Goal: Task Accomplishment & Management: Manage account settings

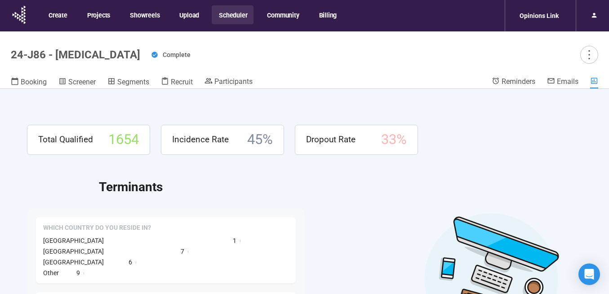
click at [243, 15] on button "Scheduler" at bounding box center [233, 14] width 42 height 19
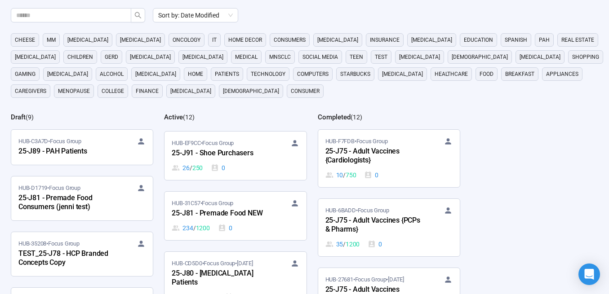
scroll to position [59, 0]
click at [222, 149] on div "25-J91 - Shoe Purchasers" at bounding box center [221, 153] width 99 height 12
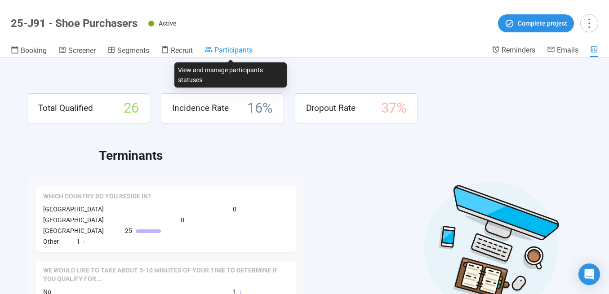
click at [232, 49] on span "Participants" at bounding box center [233, 50] width 38 height 9
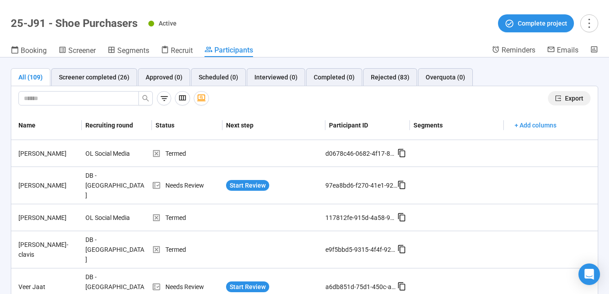
click at [567, 98] on span "Export" at bounding box center [574, 98] width 18 height 10
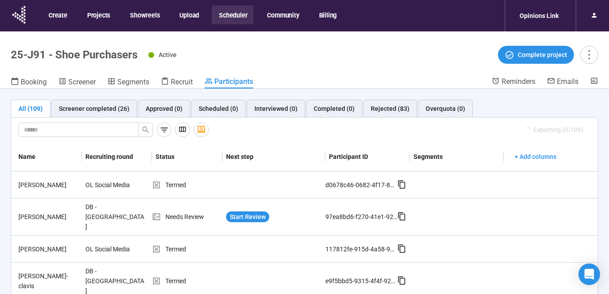
click at [231, 13] on button "Scheduler" at bounding box center [233, 14] width 42 height 19
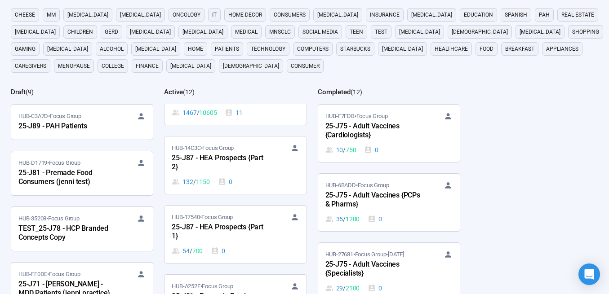
scroll to position [218, 0]
click at [223, 229] on div "25-J87 - HEA Prospects {Part 1}" at bounding box center [221, 231] width 99 height 21
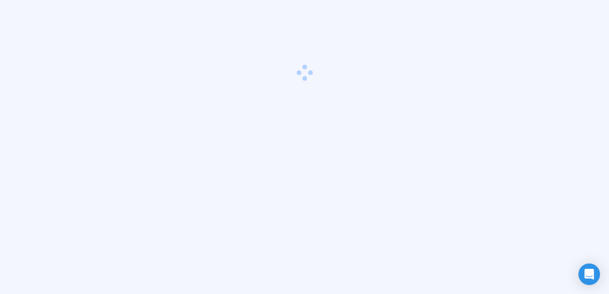
scroll to position [31, 0]
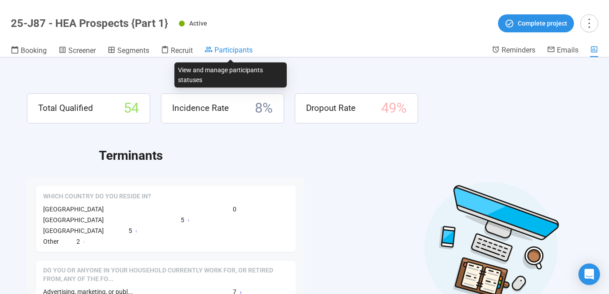
click at [230, 51] on span "Participants" at bounding box center [233, 50] width 38 height 9
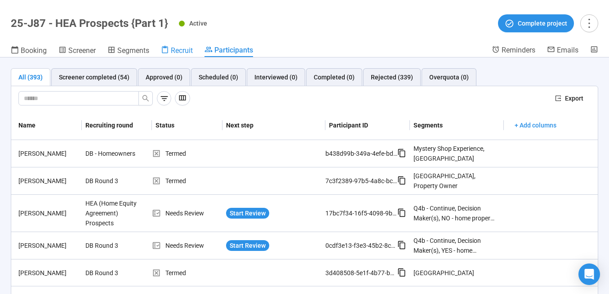
click at [182, 49] on span "Recruit" at bounding box center [182, 50] width 22 height 9
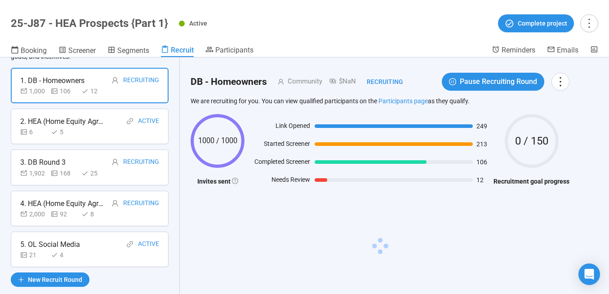
scroll to position [60, 0]
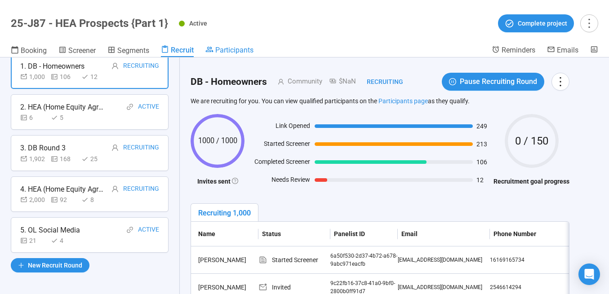
click at [230, 52] on span "Participants" at bounding box center [234, 50] width 38 height 9
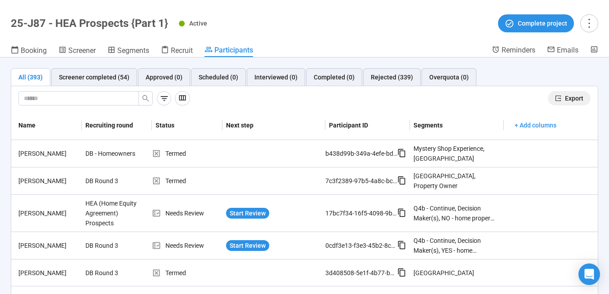
click at [557, 97] on icon "export" at bounding box center [558, 98] width 6 height 6
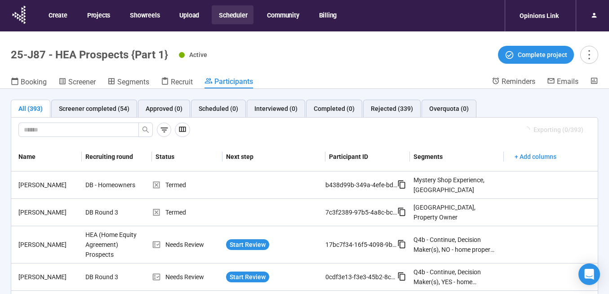
click at [230, 14] on button "Scheduler" at bounding box center [233, 14] width 42 height 19
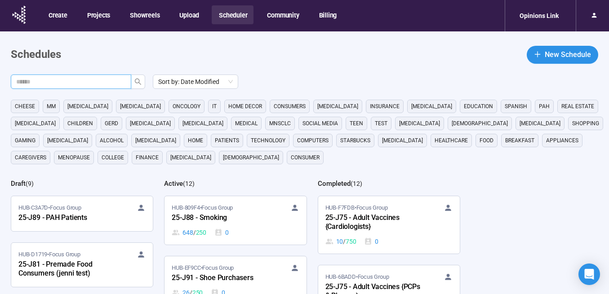
click at [90, 80] on input "text" at bounding box center [67, 82] width 102 height 10
type input "***"
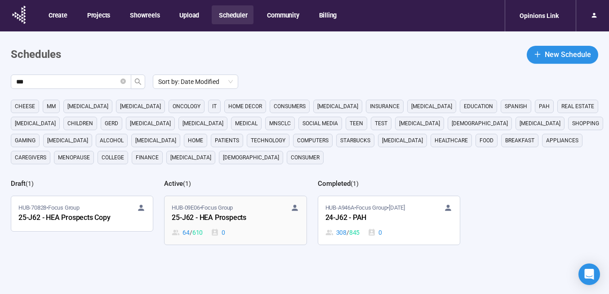
click at [199, 219] on div "25-J62 - HEA Prospects" at bounding box center [221, 219] width 99 height 12
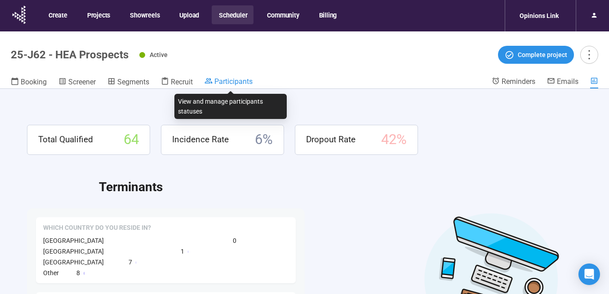
click at [236, 80] on span "Participants" at bounding box center [233, 81] width 38 height 9
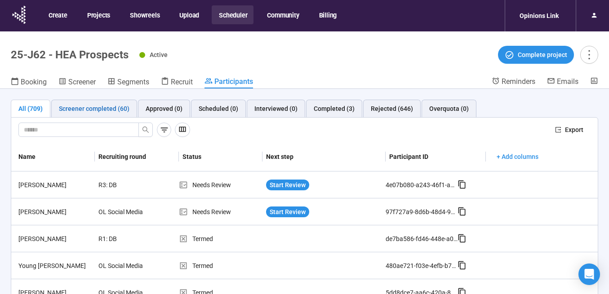
click at [114, 109] on div "Screener completed (60)" at bounding box center [94, 109] width 71 height 10
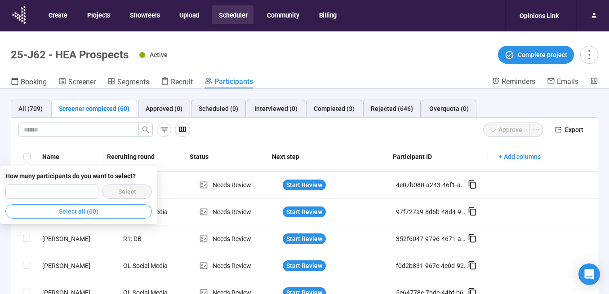
click at [71, 208] on span "Select all (60)" at bounding box center [79, 212] width 40 height 10
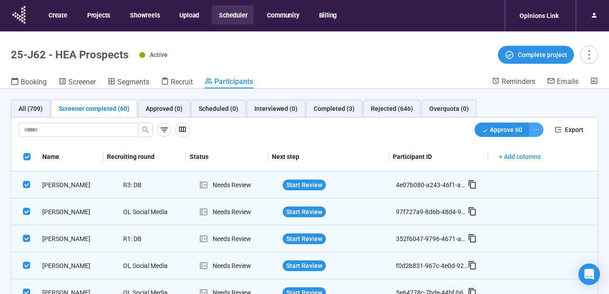
click at [535, 130] on icon "ellipsis" at bounding box center [535, 129] width 7 height 7
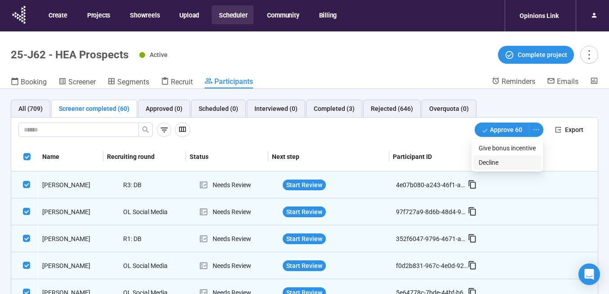
click at [499, 160] on span "Decline" at bounding box center [506, 163] width 57 height 10
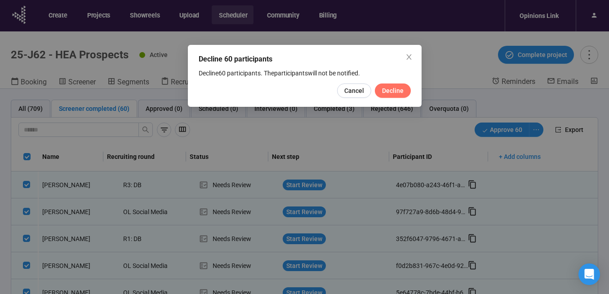
click at [394, 86] on span "Decline" at bounding box center [393, 91] width 22 height 10
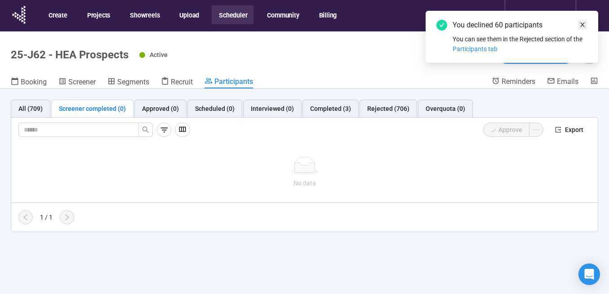
click at [583, 26] on icon "close" at bounding box center [582, 24] width 4 height 4
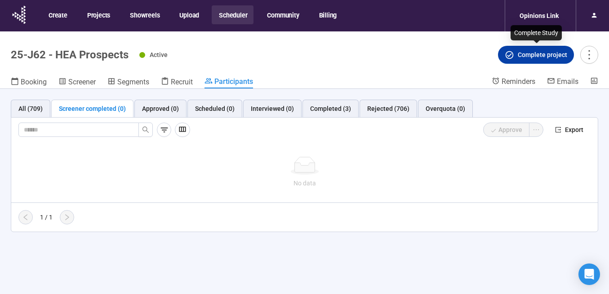
click at [517, 58] on span "Complete project" at bounding box center [536, 55] width 62 height 10
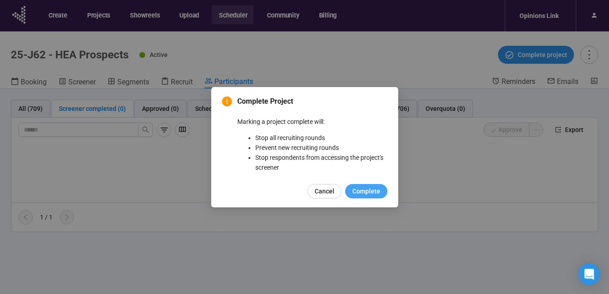
click at [365, 185] on button "Complete" at bounding box center [366, 191] width 42 height 14
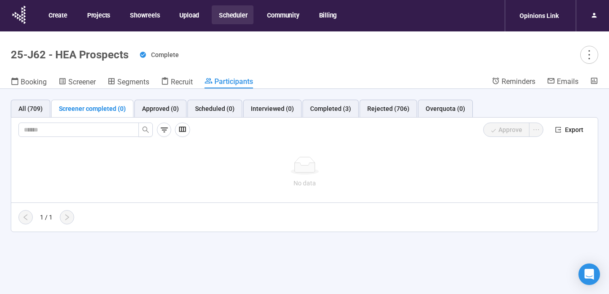
click at [228, 18] on button "Scheduler" at bounding box center [233, 14] width 42 height 19
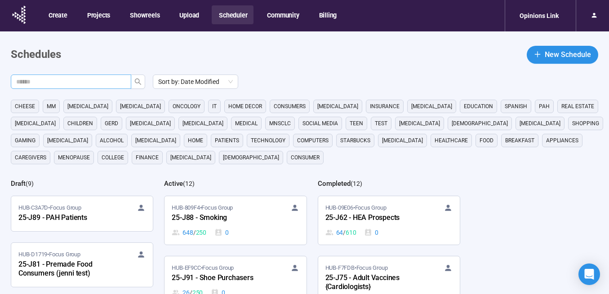
click at [106, 80] on input "text" at bounding box center [67, 82] width 102 height 10
type input "***"
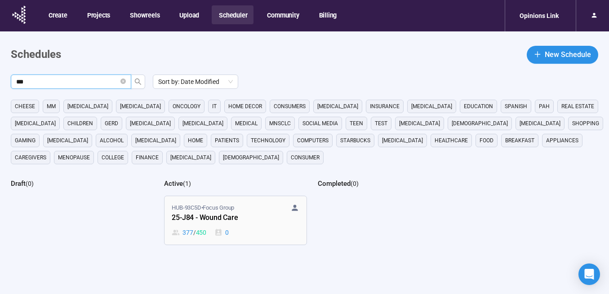
click at [216, 210] on span "HUB-93C5D • Focus Group" at bounding box center [203, 208] width 62 height 9
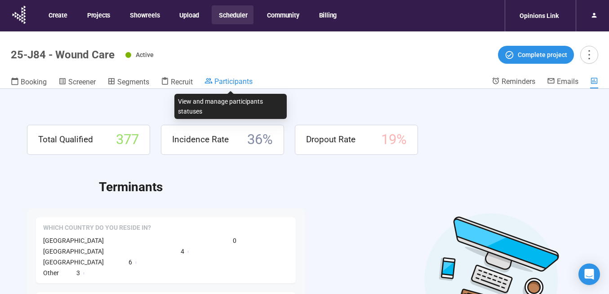
click at [226, 79] on span "Participants" at bounding box center [233, 81] width 38 height 9
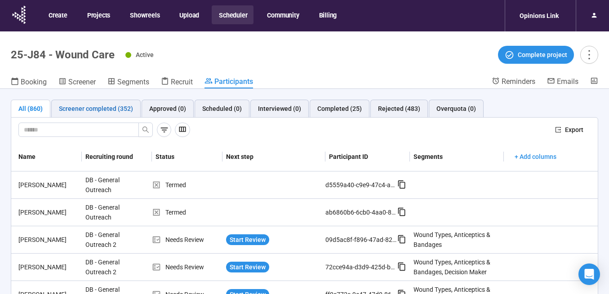
click at [108, 107] on div "Screener completed (352)" at bounding box center [96, 109] width 74 height 10
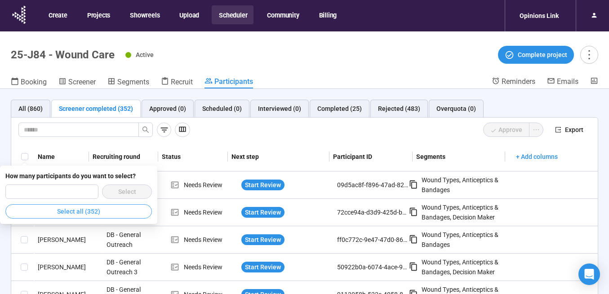
click at [97, 208] on span "Select all (352)" at bounding box center [78, 212] width 43 height 10
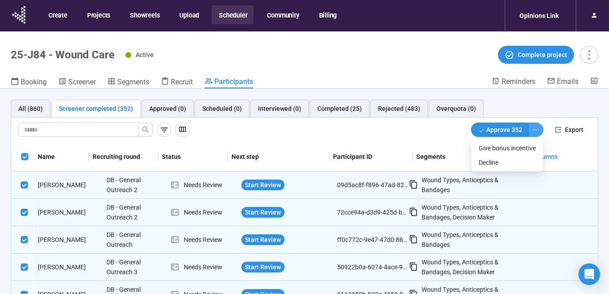
click at [537, 130] on icon "ellipsis" at bounding box center [535, 129] width 7 height 7
click at [512, 163] on span "Decline" at bounding box center [506, 163] width 57 height 10
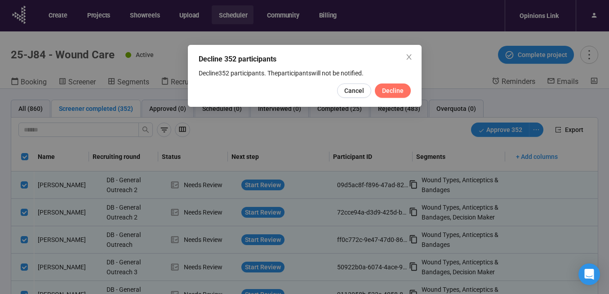
click at [399, 88] on span "Decline" at bounding box center [393, 91] width 22 height 10
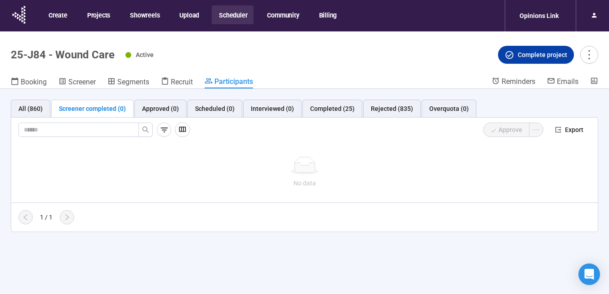
click at [521, 56] on span "Complete project" at bounding box center [542, 55] width 49 height 10
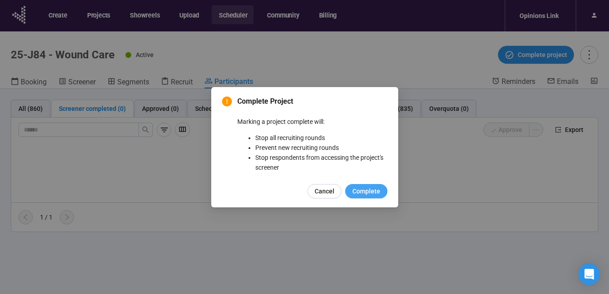
click at [365, 190] on span "Complete" at bounding box center [366, 191] width 28 height 10
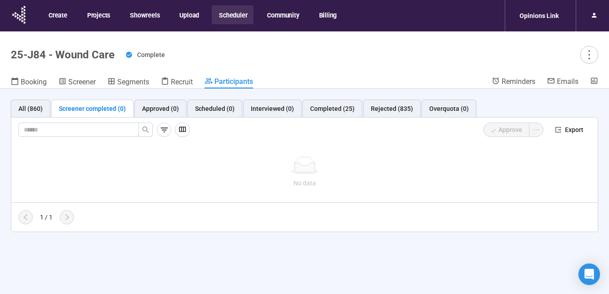
click at [237, 15] on button "Scheduler" at bounding box center [233, 14] width 42 height 19
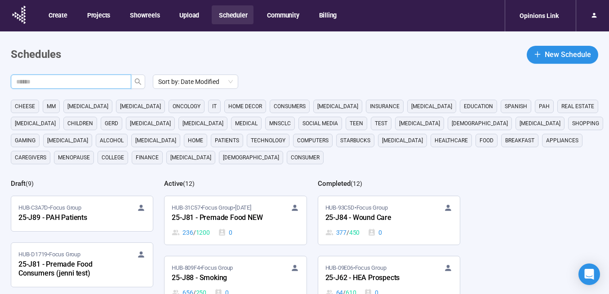
click at [113, 86] on input "text" at bounding box center [67, 82] width 102 height 10
type input "***"
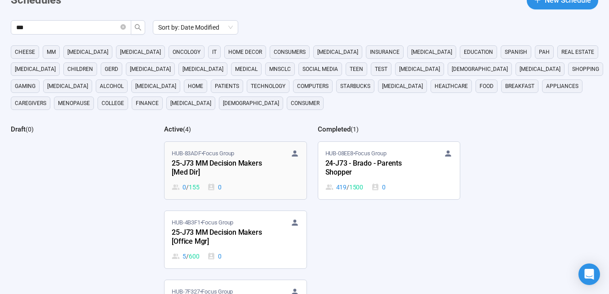
click at [225, 166] on div "25-J73 MM Decision Makers [Med Dir]" at bounding box center [221, 168] width 99 height 21
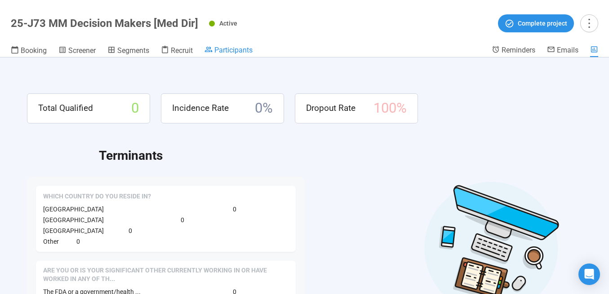
click at [221, 53] on span "Participants" at bounding box center [233, 50] width 38 height 9
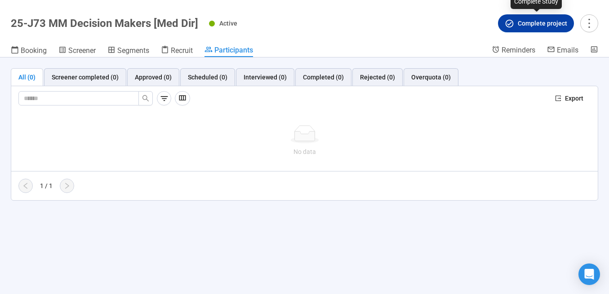
click at [525, 19] on span "Complete project" at bounding box center [542, 23] width 49 height 10
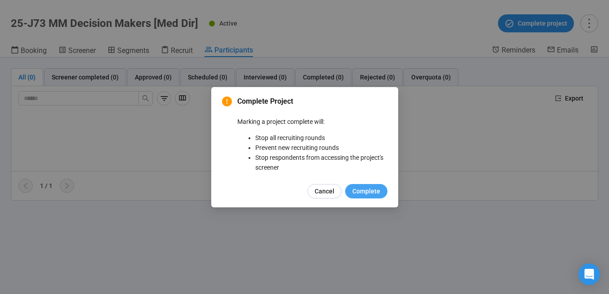
click at [359, 186] on span "Complete" at bounding box center [366, 191] width 28 height 10
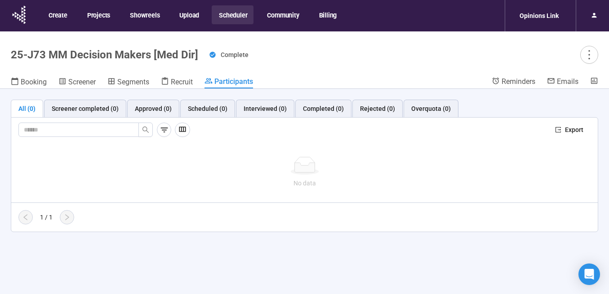
click at [233, 15] on button "Scheduler" at bounding box center [233, 14] width 42 height 19
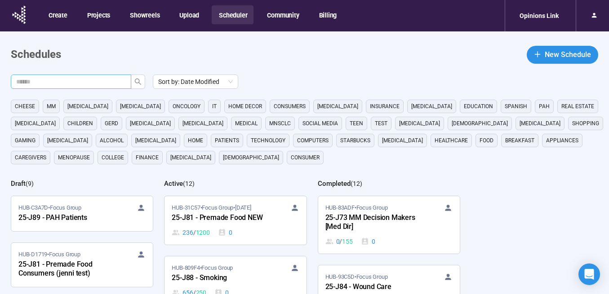
click at [114, 75] on span at bounding box center [71, 82] width 120 height 14
type input "***"
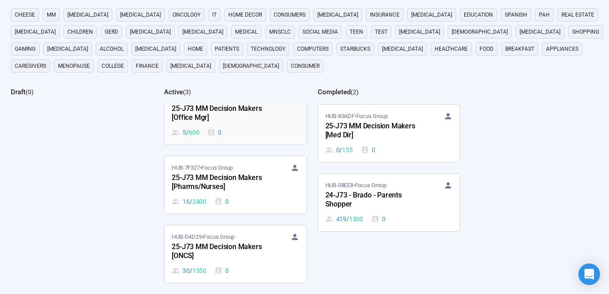
scroll to position [90, 0]
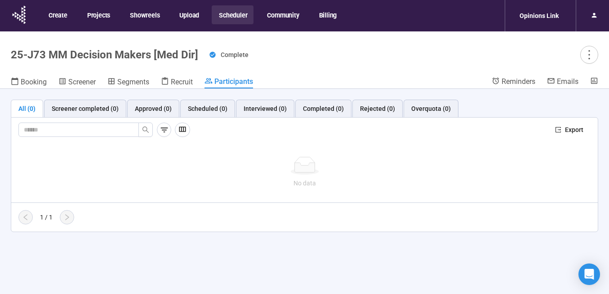
click at [240, 20] on button "Scheduler" at bounding box center [233, 14] width 42 height 19
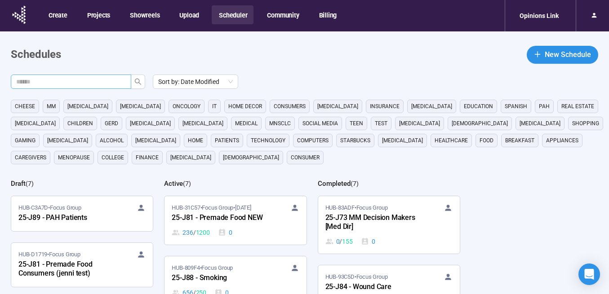
click at [91, 80] on input "text" at bounding box center [67, 82] width 102 height 10
type input "***"
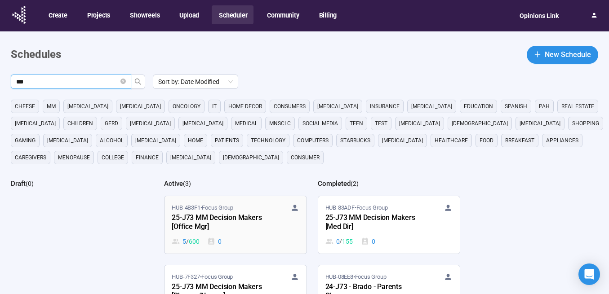
click at [218, 224] on div "25-J73 MM Decision Makers [Office Mgr]" at bounding box center [221, 223] width 99 height 21
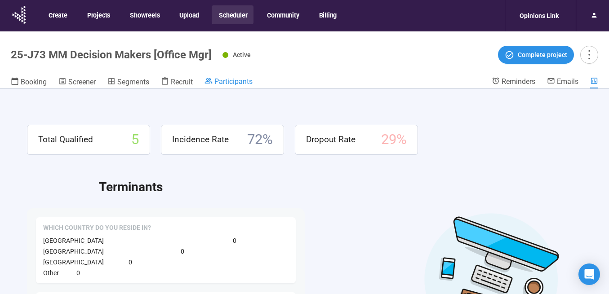
click at [228, 83] on span "Participants" at bounding box center [233, 81] width 38 height 9
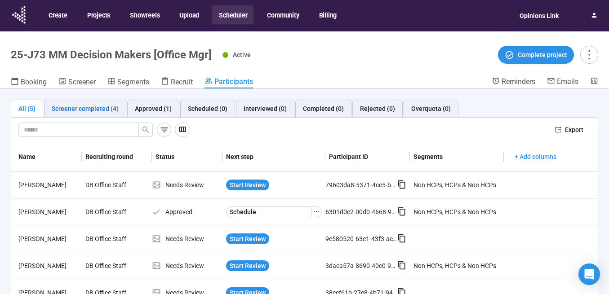
click at [106, 104] on div "Screener completed (4)" at bounding box center [85, 109] width 67 height 10
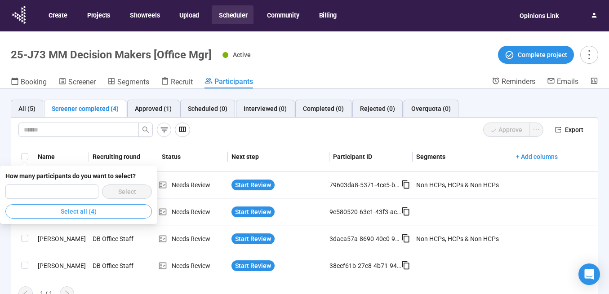
click at [113, 212] on button "Select all (4)" at bounding box center [78, 211] width 146 height 14
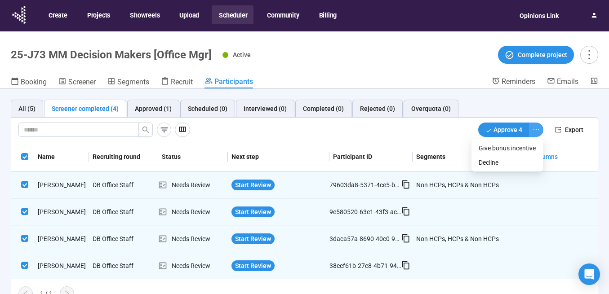
click at [537, 132] on icon "ellipsis" at bounding box center [535, 129] width 7 height 7
click at [511, 158] on span "Decline" at bounding box center [506, 163] width 57 height 10
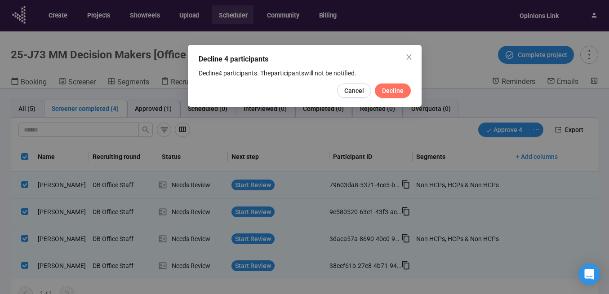
click at [387, 87] on span "Decline" at bounding box center [393, 91] width 22 height 10
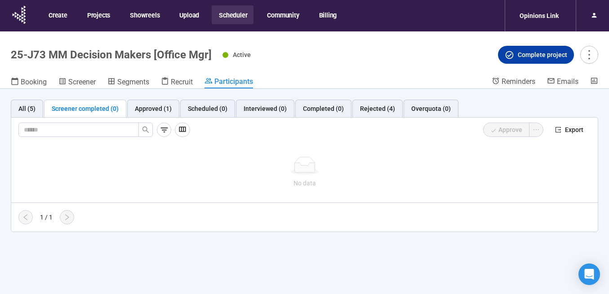
click at [540, 52] on span "Complete project" at bounding box center [542, 55] width 49 height 10
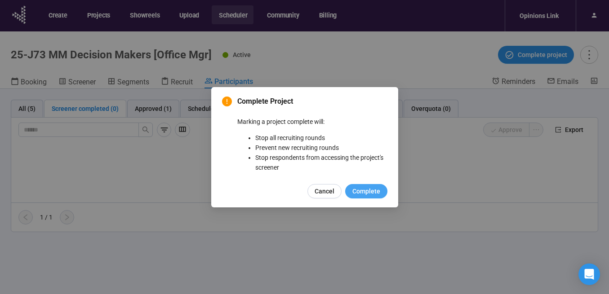
click at [371, 193] on span "Complete" at bounding box center [366, 191] width 28 height 10
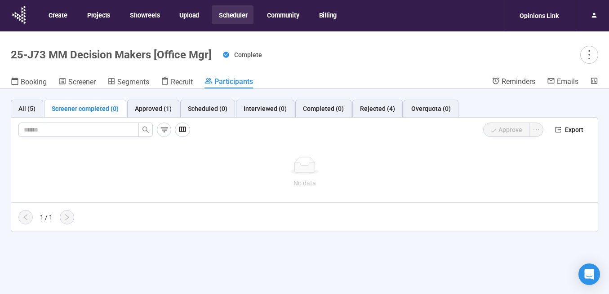
click at [235, 16] on button "Scheduler" at bounding box center [233, 14] width 42 height 19
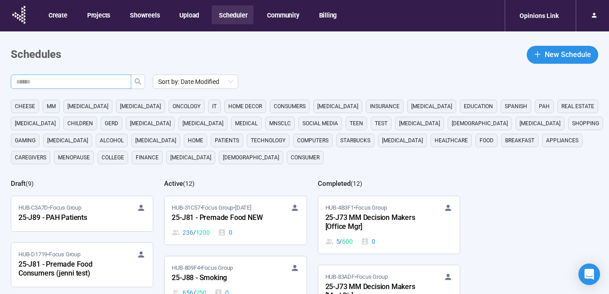
click at [96, 83] on input "text" at bounding box center [67, 82] width 102 height 10
type input "***"
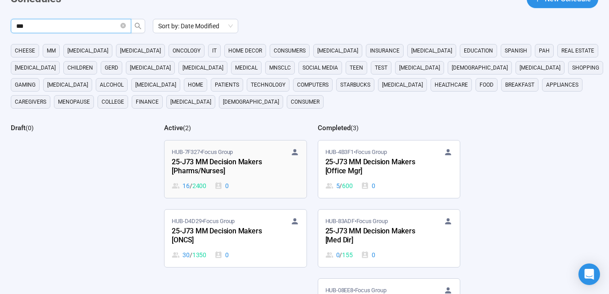
click at [222, 168] on div "25-J73 MM Decision Makers [Pharms/Nurses]" at bounding box center [221, 167] width 99 height 21
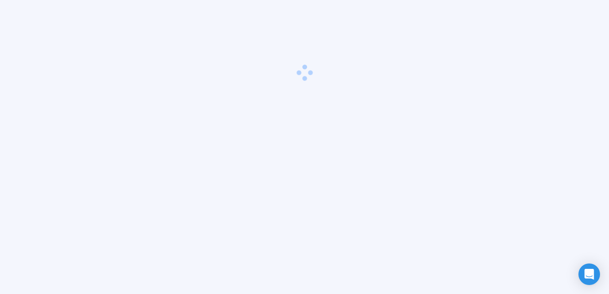
scroll to position [31, 0]
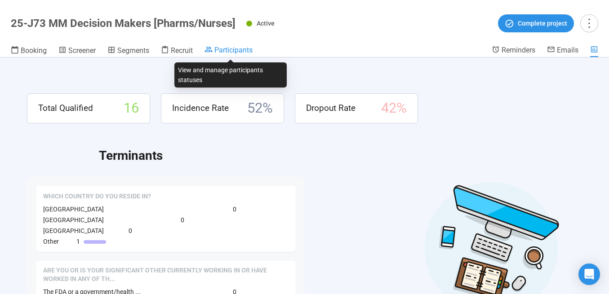
click at [226, 53] on span "Participants" at bounding box center [233, 50] width 38 height 9
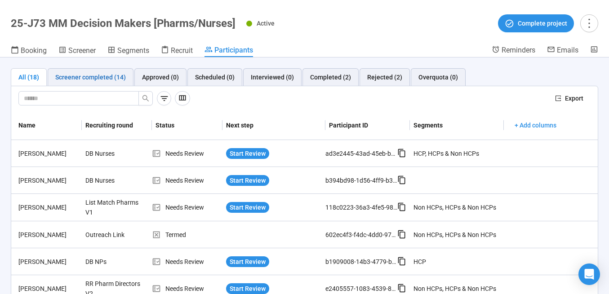
click at [102, 79] on div "Screener completed (14)" at bounding box center [90, 77] width 71 height 10
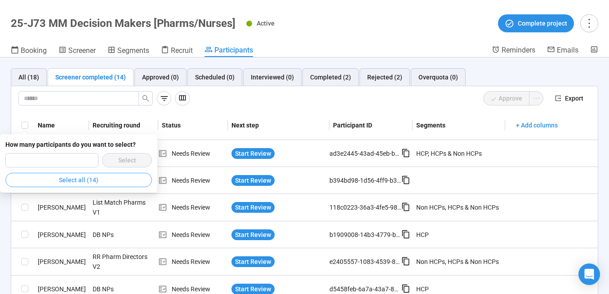
click at [73, 184] on span "Select all (14)" at bounding box center [79, 180] width 40 height 10
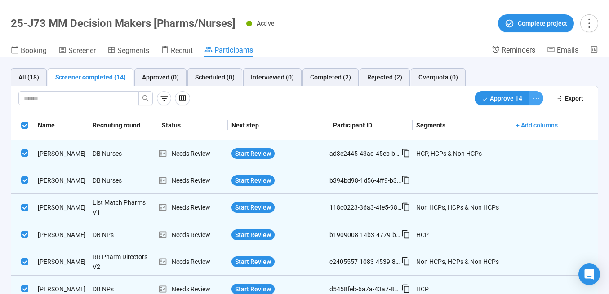
click at [535, 97] on icon "ellipsis" at bounding box center [535, 98] width 7 height 7
click at [507, 133] on span "Decline" at bounding box center [506, 131] width 57 height 10
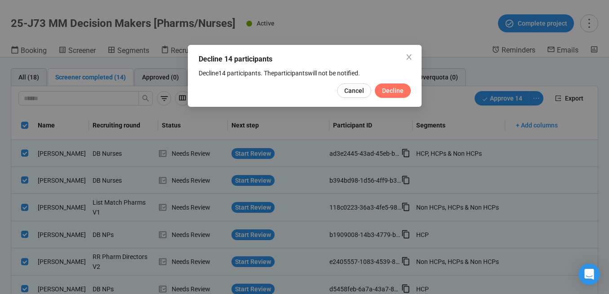
click at [394, 93] on span "Decline" at bounding box center [393, 91] width 22 height 10
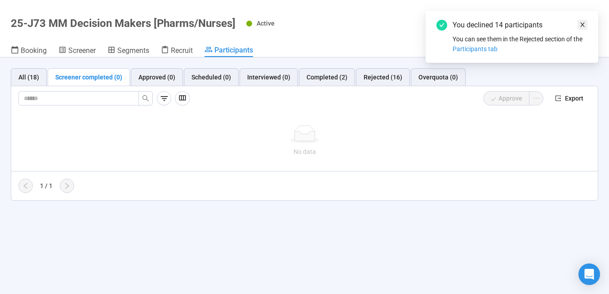
click at [581, 23] on icon "close" at bounding box center [582, 25] width 6 height 6
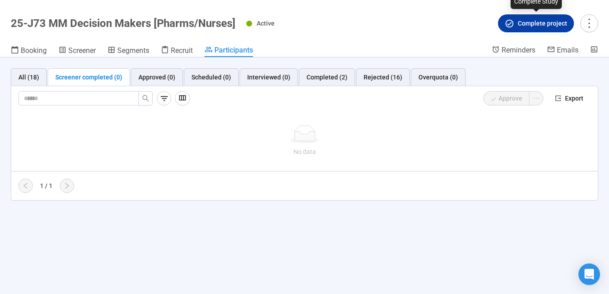
click at [518, 25] on span "Complete project" at bounding box center [542, 23] width 49 height 10
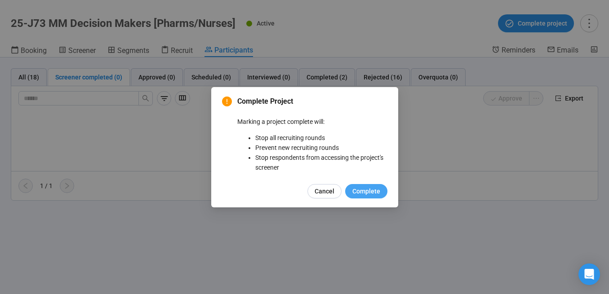
click at [367, 188] on span "Complete" at bounding box center [366, 191] width 28 height 10
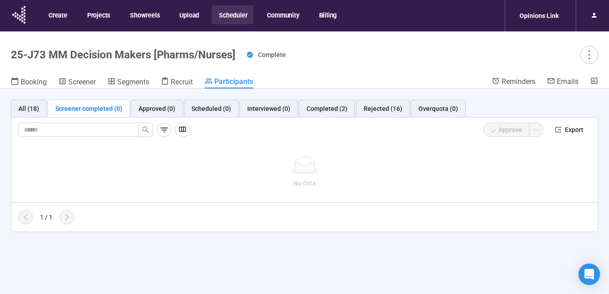
click at [232, 14] on button "Scheduler" at bounding box center [233, 14] width 42 height 19
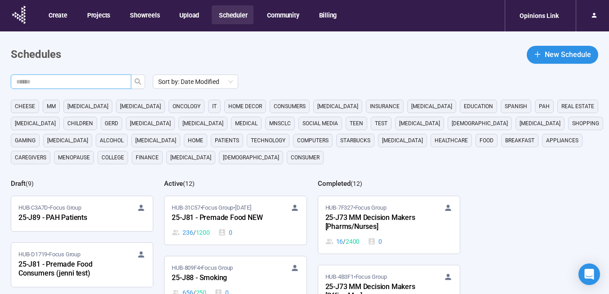
click at [75, 79] on input "text" at bounding box center [67, 82] width 102 height 10
type input "***"
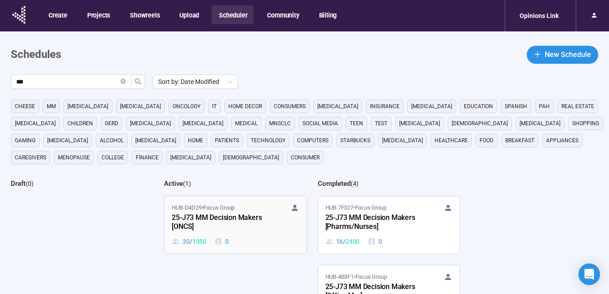
click at [225, 233] on div "HUB-D4D29 • Focus Group 25-J73 MM Decision Makers [ONCS] 30 / 1350 0" at bounding box center [235, 225] width 127 height 43
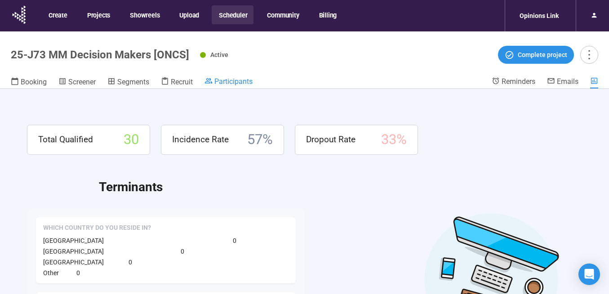
click at [231, 82] on span "Participants" at bounding box center [233, 81] width 38 height 9
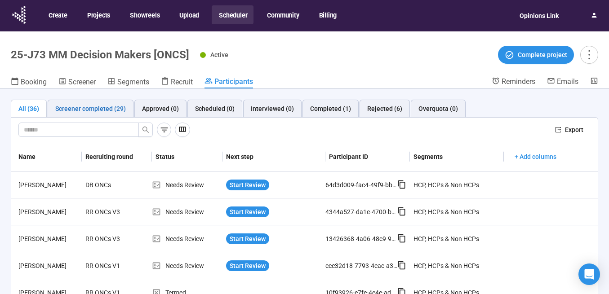
click at [91, 111] on div "Screener completed (29)" at bounding box center [90, 109] width 71 height 10
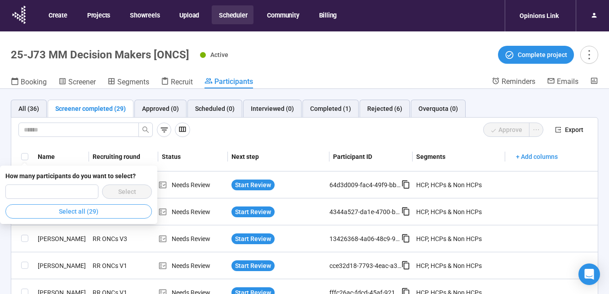
click at [101, 213] on button "Select all (29)" at bounding box center [78, 211] width 146 height 14
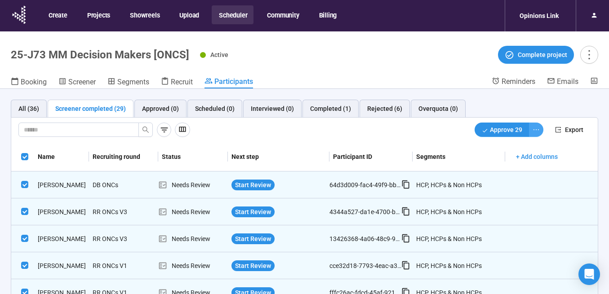
click at [534, 127] on icon "ellipsis" at bounding box center [535, 129] width 7 height 7
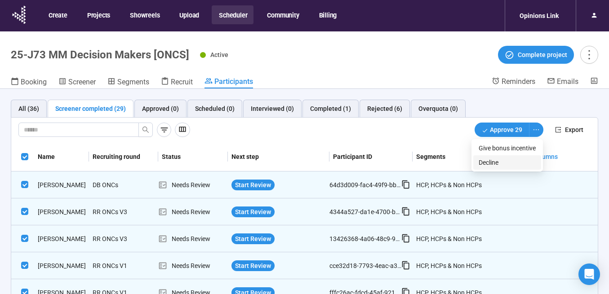
click at [508, 162] on span "Decline" at bounding box center [506, 163] width 57 height 10
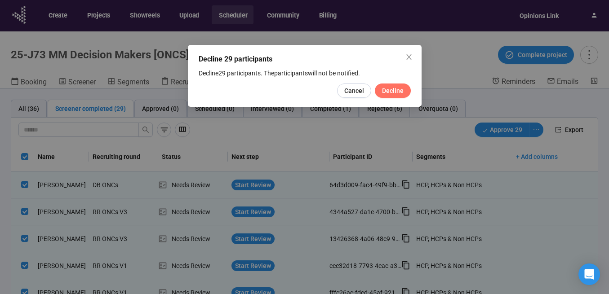
click at [399, 89] on span "Decline" at bounding box center [393, 91] width 22 height 10
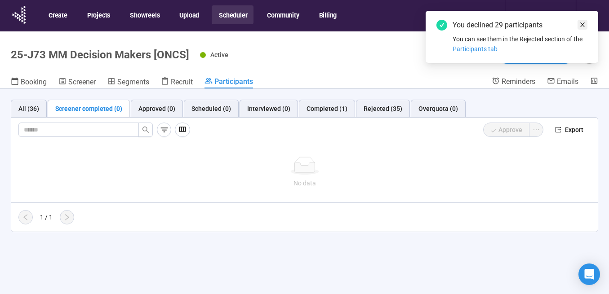
click at [582, 23] on icon "close" at bounding box center [582, 25] width 6 height 6
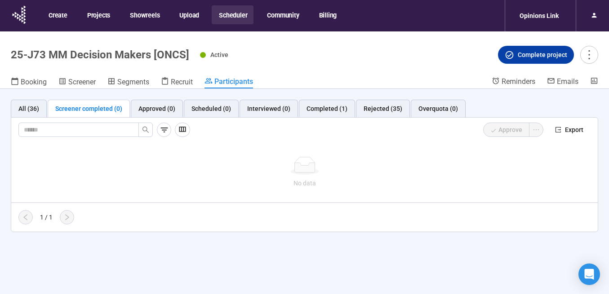
click at [520, 54] on span "Complete project" at bounding box center [542, 55] width 49 height 10
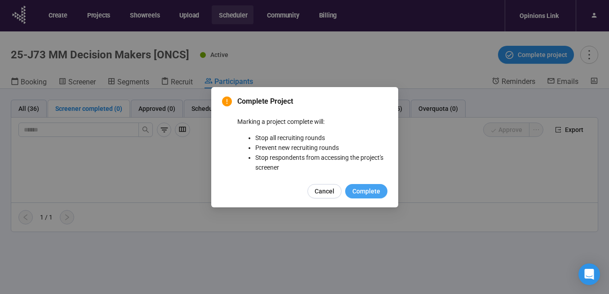
click at [372, 189] on span "Complete" at bounding box center [366, 191] width 28 height 10
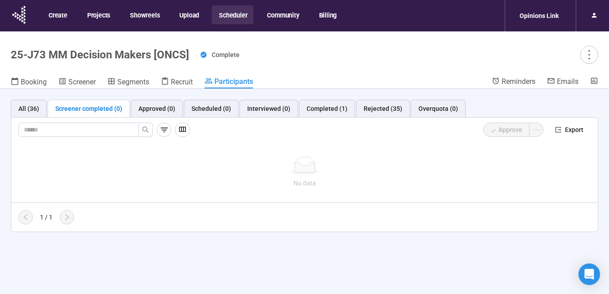
click at [233, 15] on button "Scheduler" at bounding box center [233, 14] width 42 height 19
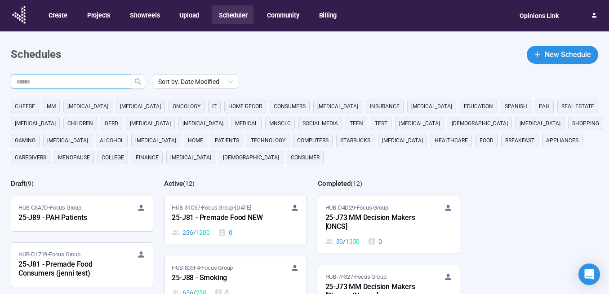
click at [116, 84] on input "text" at bounding box center [67, 82] width 102 height 10
type input "***"
